Goal: Information Seeking & Learning: Learn about a topic

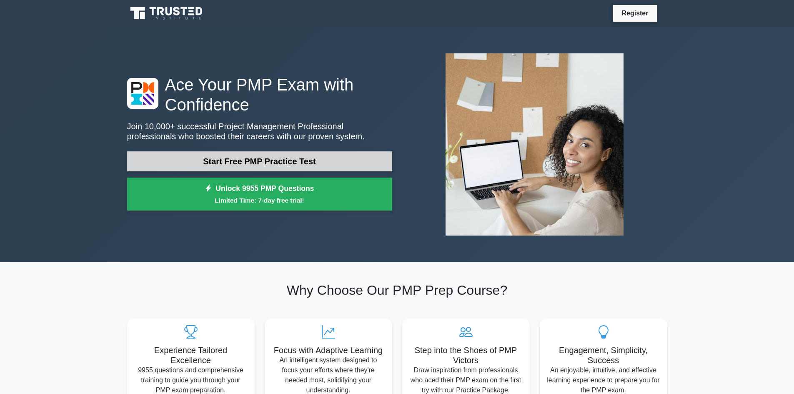
click at [295, 156] on link "Start Free PMP Practice Test" at bounding box center [259, 161] width 265 height 20
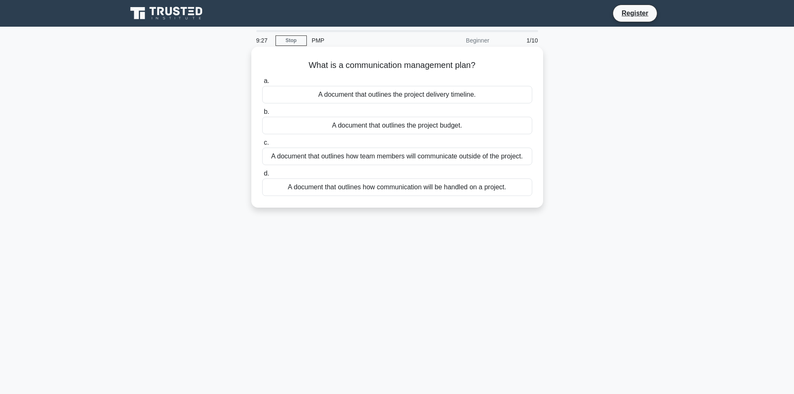
click at [469, 186] on div "A document that outlines how communication will be handled on a project." at bounding box center [397, 187] width 270 height 18
click at [262, 176] on input "d. A document that outlines how communication will be handled on a project." at bounding box center [262, 173] width 0 height 5
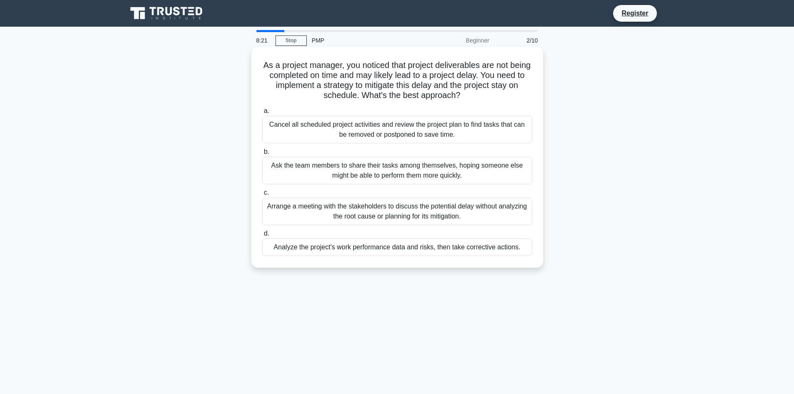
click at [465, 249] on div "Analyze the project's work performance data and risks, then take corrective act…" at bounding box center [397, 247] width 270 height 18
click at [262, 236] on input "d. Analyze the project's work performance data and risks, then take corrective …" at bounding box center [262, 233] width 0 height 5
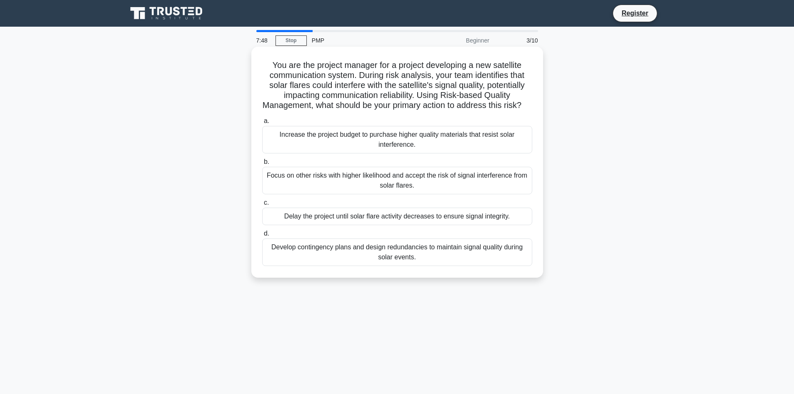
click at [456, 260] on div "Develop contingency plans and design redundancies to maintain signal quality du…" at bounding box center [397, 252] width 270 height 28
click at [262, 236] on input "d. Develop contingency plans and design redundancies to maintain signal quality…" at bounding box center [262, 233] width 0 height 5
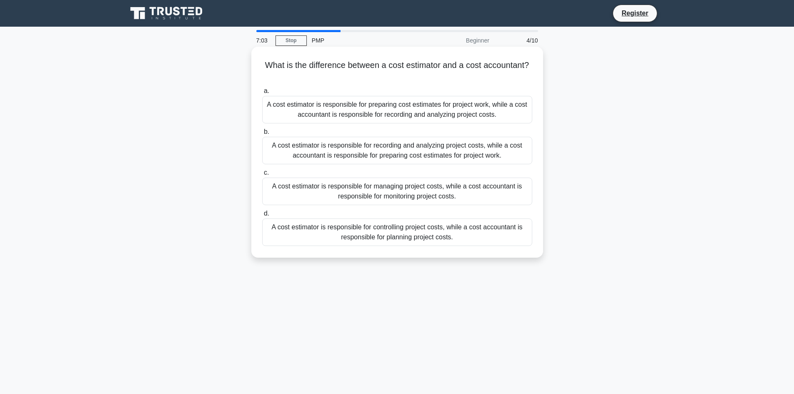
click at [414, 231] on div "A cost estimator is responsible for controlling project costs, while a cost acc…" at bounding box center [397, 232] width 270 height 28
click at [262, 216] on input "d. A cost estimator is responsible for controlling project costs, while a cost …" at bounding box center [262, 213] width 0 height 5
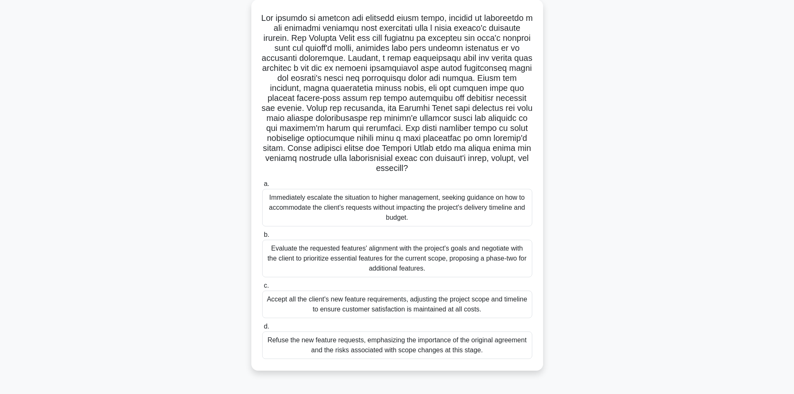
scroll to position [56, 0]
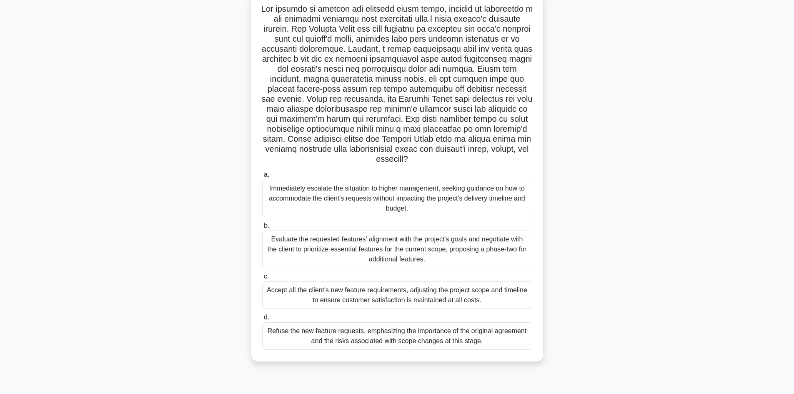
click at [389, 251] on div "Evaluate the requested features' alignment with the project's goals and negotia…" at bounding box center [397, 250] width 270 height 38
click at [262, 228] on input "b. Evaluate the requested features' alignment with the project's goals and nego…" at bounding box center [262, 225] width 0 height 5
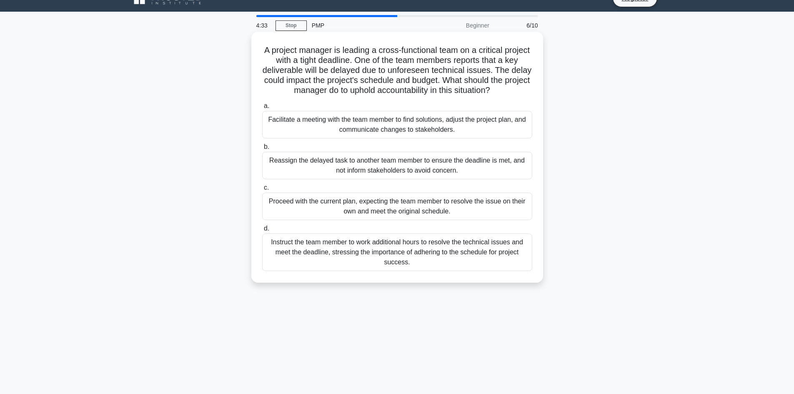
scroll to position [15, 0]
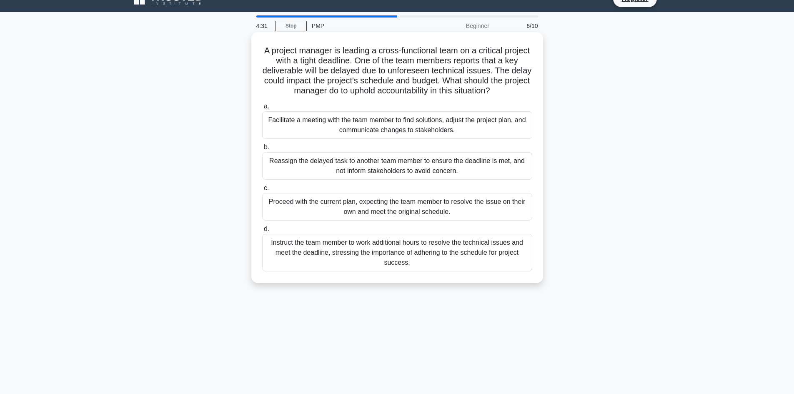
click at [437, 124] on div "Facilitate a meeting with the team member to find solutions, adjust the project…" at bounding box center [397, 125] width 270 height 28
click at [262, 109] on input "a. Facilitate a meeting with the team member to find solutions, adjust the proj…" at bounding box center [262, 106] width 0 height 5
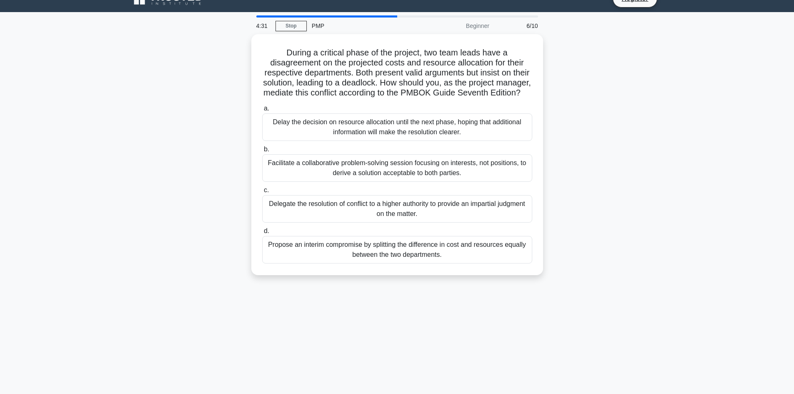
scroll to position [0, 0]
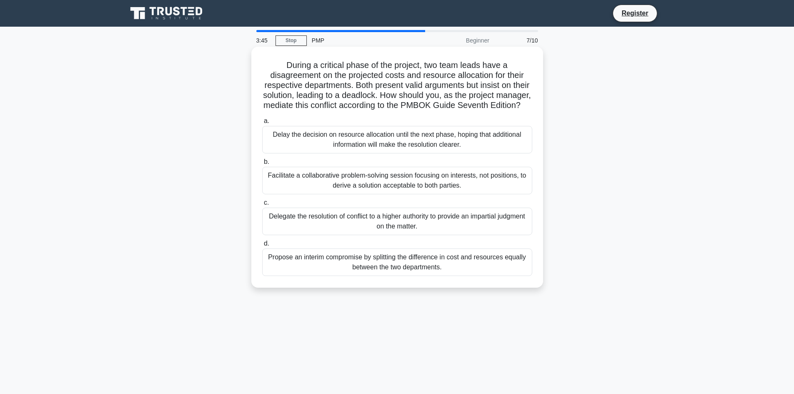
click at [409, 189] on div "Facilitate a collaborative problem-solving session focusing on interests, not p…" at bounding box center [397, 181] width 270 height 28
click at [262, 165] on input "b. Facilitate a collaborative problem-solving session focusing on interests, no…" at bounding box center [262, 161] width 0 height 5
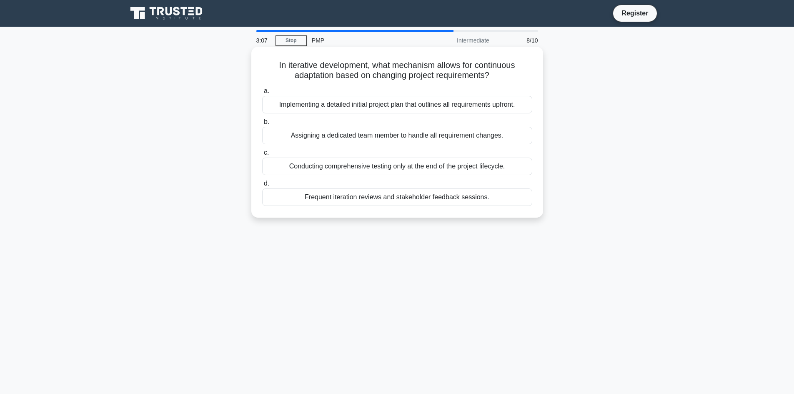
click at [399, 199] on div "Frequent iteration reviews and stakeholder feedback sessions." at bounding box center [397, 197] width 270 height 18
click at [262, 186] on input "d. Frequent iteration reviews and stakeholder feedback sessions." at bounding box center [262, 183] width 0 height 5
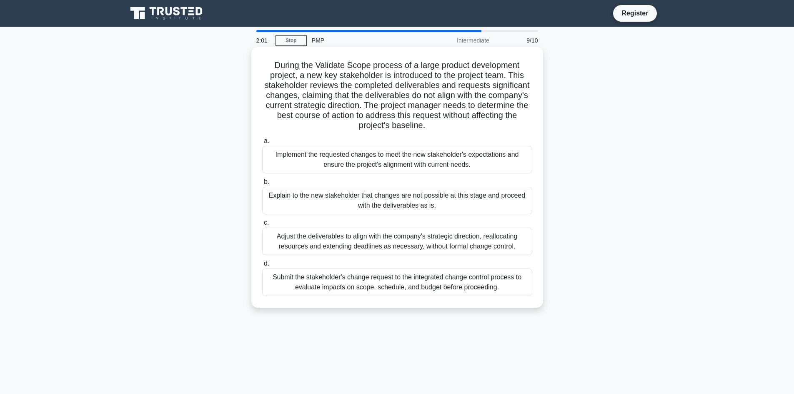
click at [433, 280] on div "Submit the stakeholder's change request to the integrated change control proces…" at bounding box center [397, 282] width 270 height 28
click at [262, 266] on input "d. Submit the stakeholder's change request to the integrated change control pro…" at bounding box center [262, 263] width 0 height 5
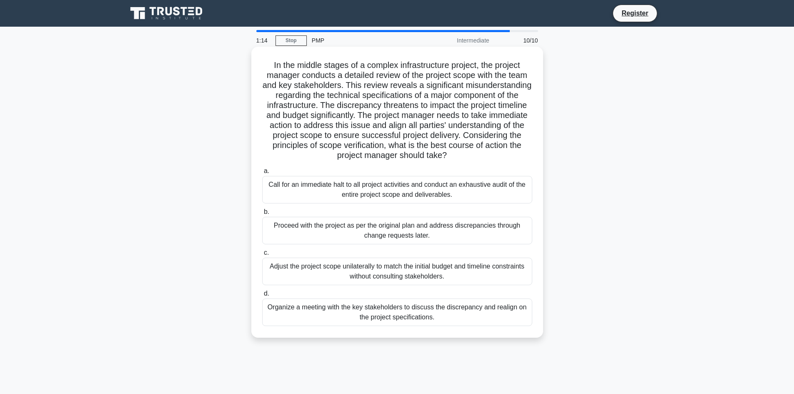
click at [401, 309] on div "Organize a meeting with the key stakeholders to discuss the discrepancy and rea…" at bounding box center [397, 312] width 270 height 28
click at [262, 296] on input "d. Organize a meeting with the key stakeholders to discuss the discrepancy and …" at bounding box center [262, 293] width 0 height 5
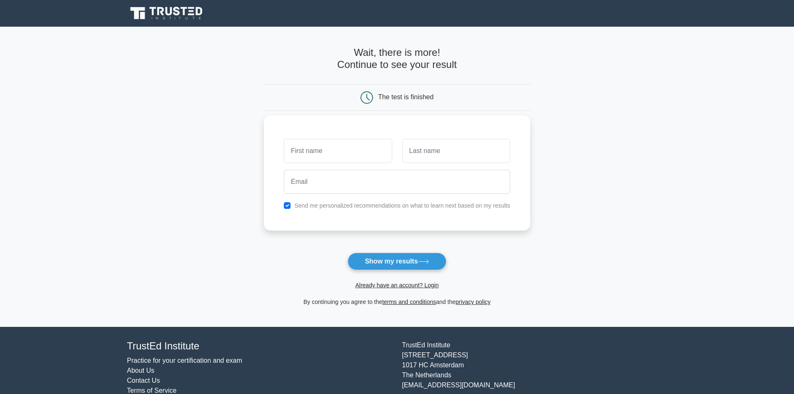
click at [336, 153] on input "text" at bounding box center [338, 151] width 108 height 24
type input "[DEMOGRAPHIC_DATA]"
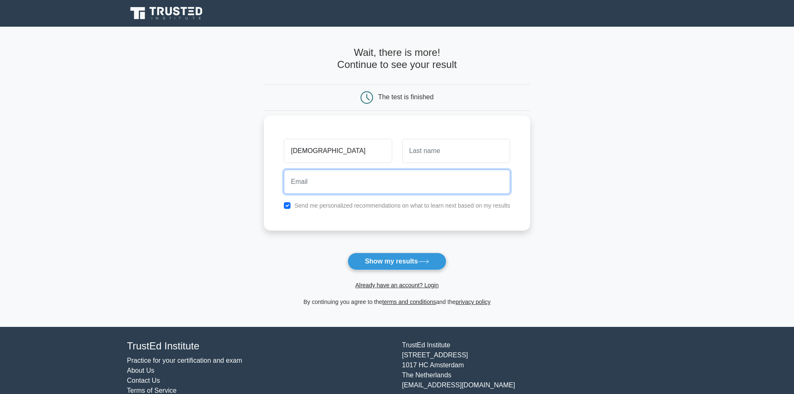
click at [348, 183] on input "email" at bounding box center [397, 182] width 226 height 24
type input "engrmiftikhar@hotmail.com"
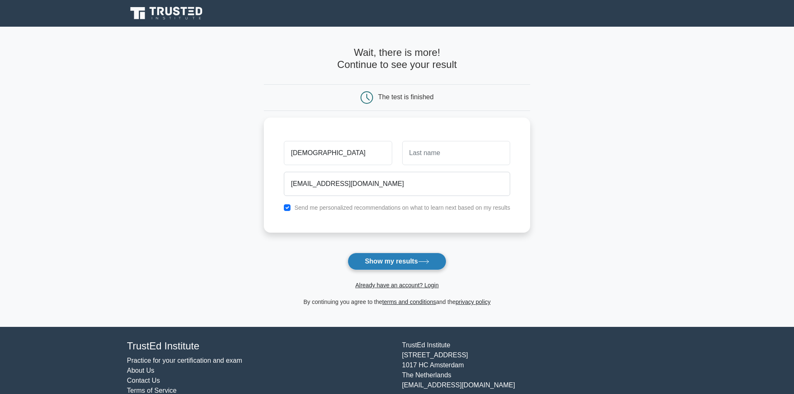
click at [392, 261] on button "Show my results" at bounding box center [397, 262] width 98 height 18
click at [433, 158] on input "text" at bounding box center [456, 151] width 108 height 24
type input "Iftikhar"
click at [384, 263] on button "Show my results" at bounding box center [397, 262] width 98 height 18
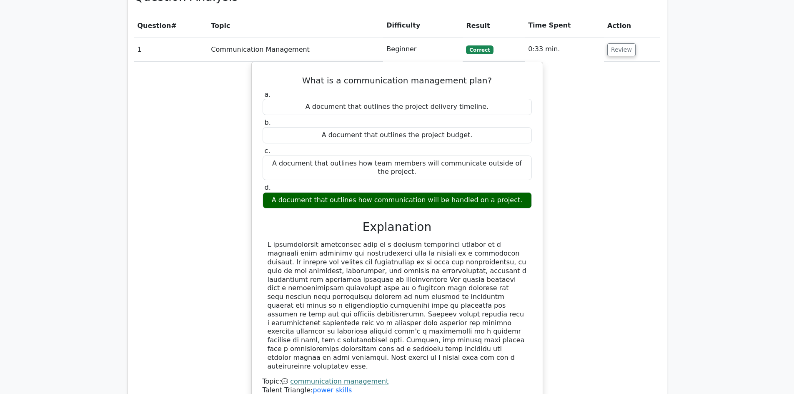
scroll to position [733, 0]
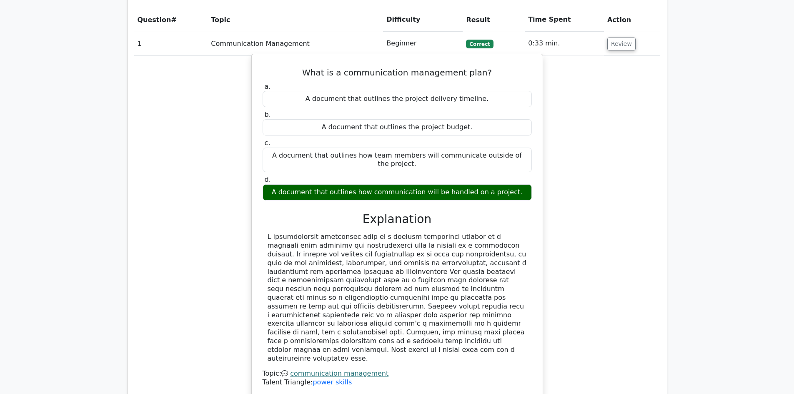
click at [481, 184] on div "A document that outlines how communication will be handled on a project." at bounding box center [397, 192] width 269 height 16
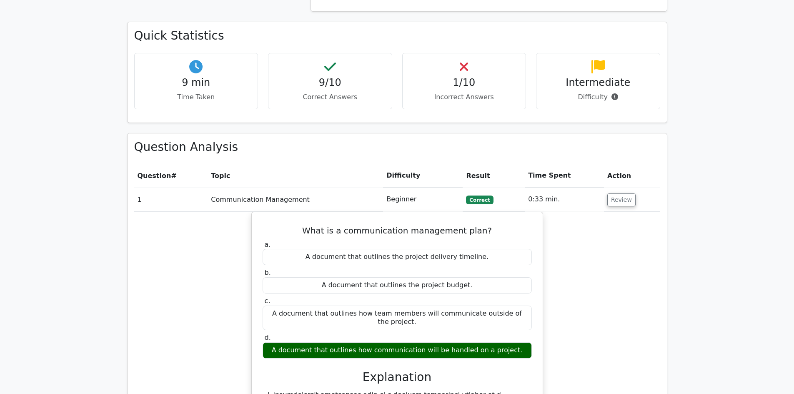
scroll to position [573, 0]
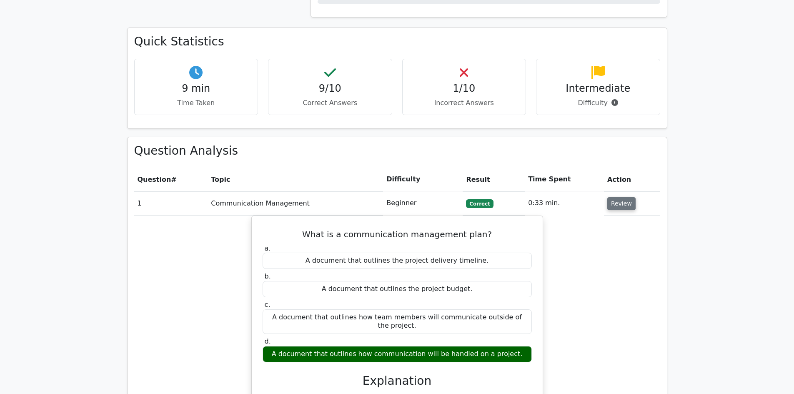
click at [610, 197] on button "Review" at bounding box center [621, 203] width 28 height 13
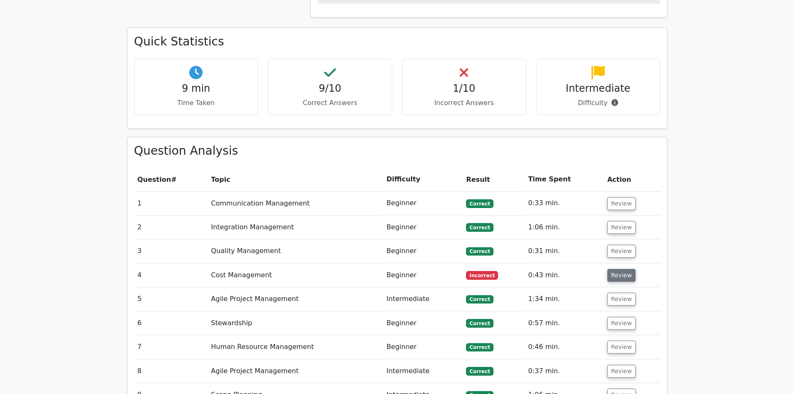
click at [613, 269] on button "Review" at bounding box center [621, 275] width 28 height 13
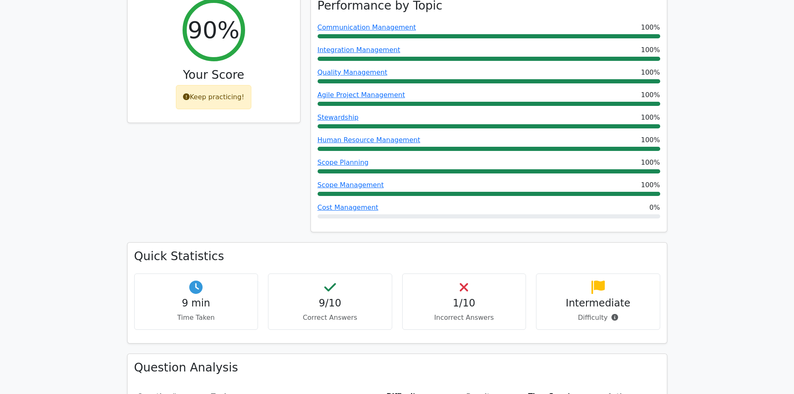
scroll to position [0, 0]
